Goal: Task Accomplishment & Management: Use online tool/utility

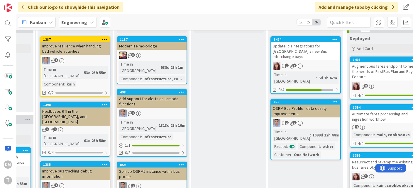
scroll to position [79, 298]
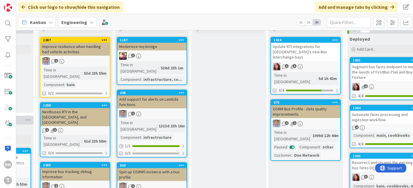
click at [306, 46] on div "Update RTI integrations for [GEOGRAPHIC_DATA]'s new Bus Interchange bays" at bounding box center [305, 52] width 69 height 18
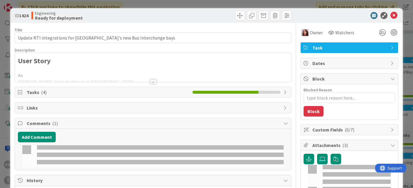
type textarea "x"
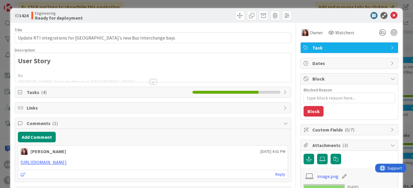
click at [153, 85] on div "Title 70 / 128 Update RTI integrations for [GEOGRAPHIC_DATA]'s new Bus Intercha…" at bounding box center [153, 186] width 277 height 326
click at [153, 79] on div at bounding box center [153, 74] width 276 height 15
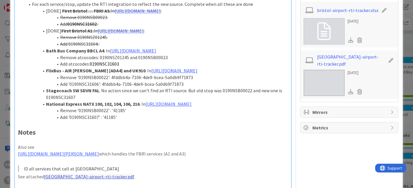
scroll to position [216, 0]
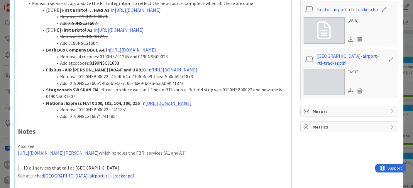
click at [153, 53] on li "Bath Bus Company BBCL A4 . In [URL][DOMAIN_NAME]" at bounding box center [156, 50] width 263 height 7
click at [148, 47] on li "Add 0190NSC31604 ." at bounding box center [156, 43] width 263 height 7
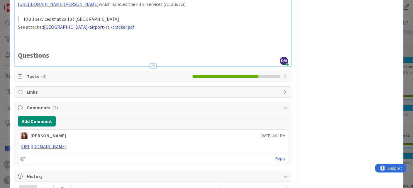
scroll to position [366, 0]
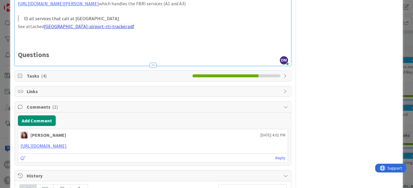
click at [82, 29] on link "[GEOGRAPHIC_DATA]-airport-rti-tracker.pdf" at bounding box center [89, 26] width 90 height 6
click at [75, 99] on link at bounding box center [66, 98] width 59 height 8
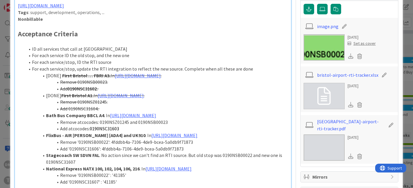
scroll to position [163, 0]
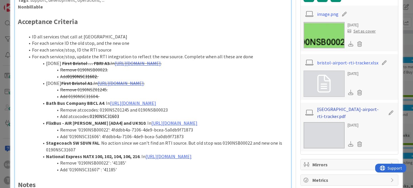
click at [343, 112] on link "[GEOGRAPHIC_DATA]-airport-rti-tracker.pdf" at bounding box center [351, 113] width 68 height 14
